Goal: Book appointment/travel/reservation

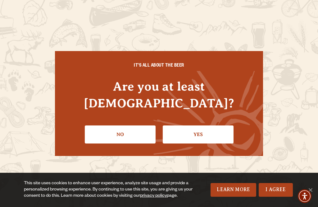
click at [203, 132] on link "Yes" at bounding box center [198, 134] width 71 height 18
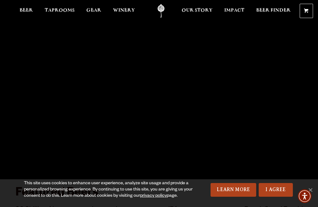
click at [62, 9] on span "Taprooms" at bounding box center [60, 10] width 30 height 5
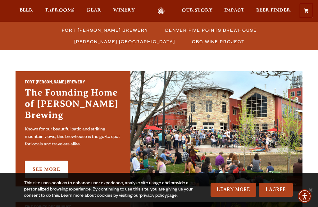
scroll to position [175, 0]
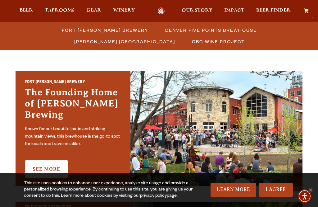
click at [48, 160] on link "See More" at bounding box center [46, 168] width 43 height 17
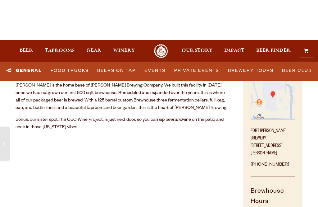
scroll to position [297, 0]
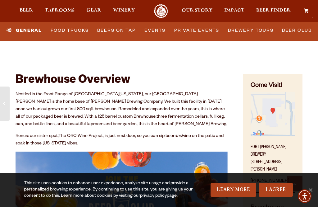
click at [250, 28] on link "Brewery Tours" at bounding box center [251, 30] width 51 height 14
